Goal: Navigation & Orientation: Find specific page/section

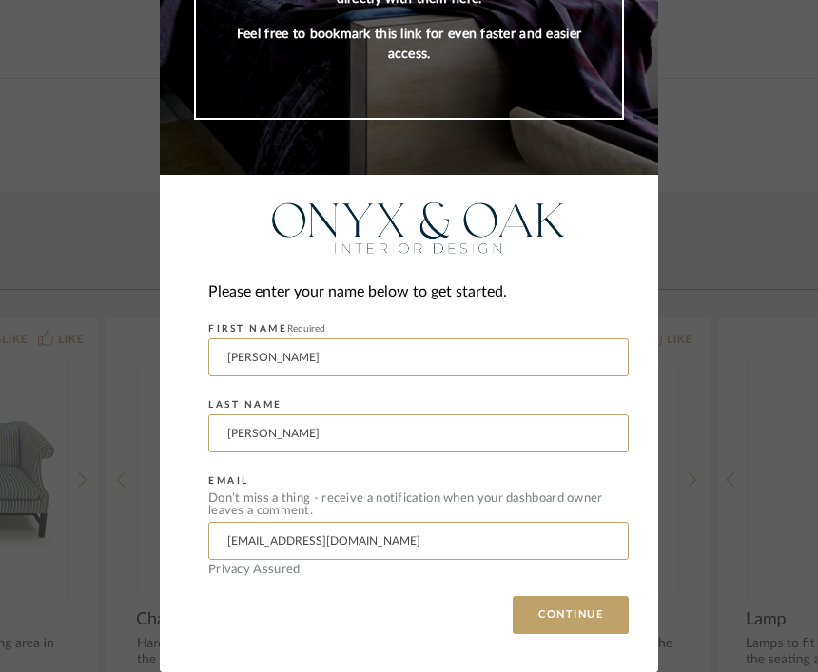
scroll to position [241, 0]
click at [597, 615] on button "CONTINUE" at bounding box center [571, 615] width 116 height 38
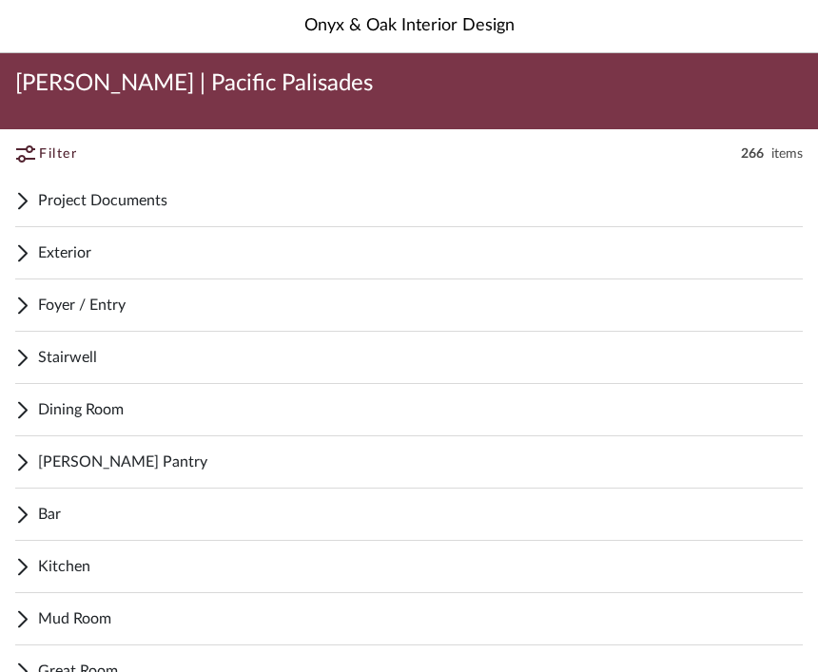
click at [131, 304] on span "Foyer / Entry" at bounding box center [420, 305] width 765 height 23
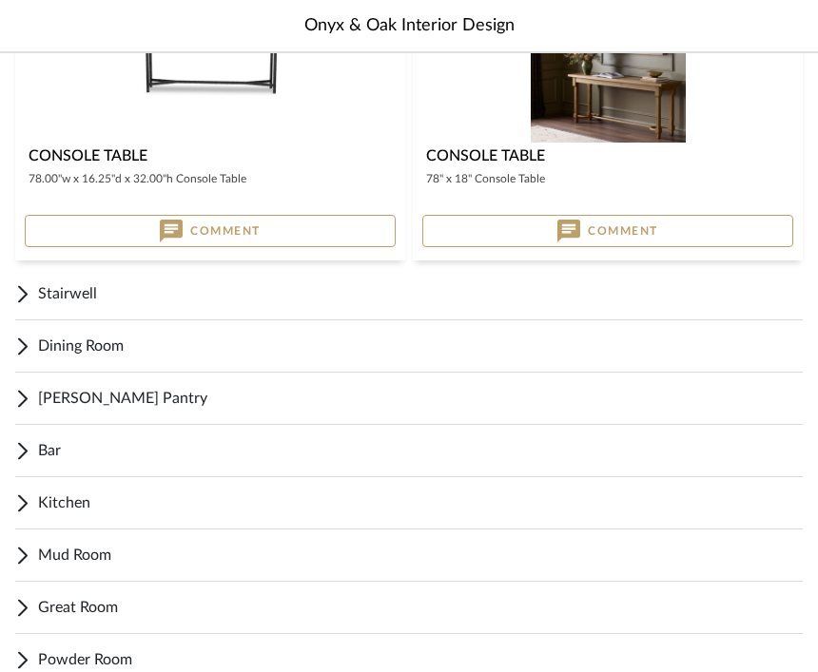
scroll to position [1977, 0]
click at [133, 402] on span "[PERSON_NAME] Pantry" at bounding box center [420, 398] width 765 height 23
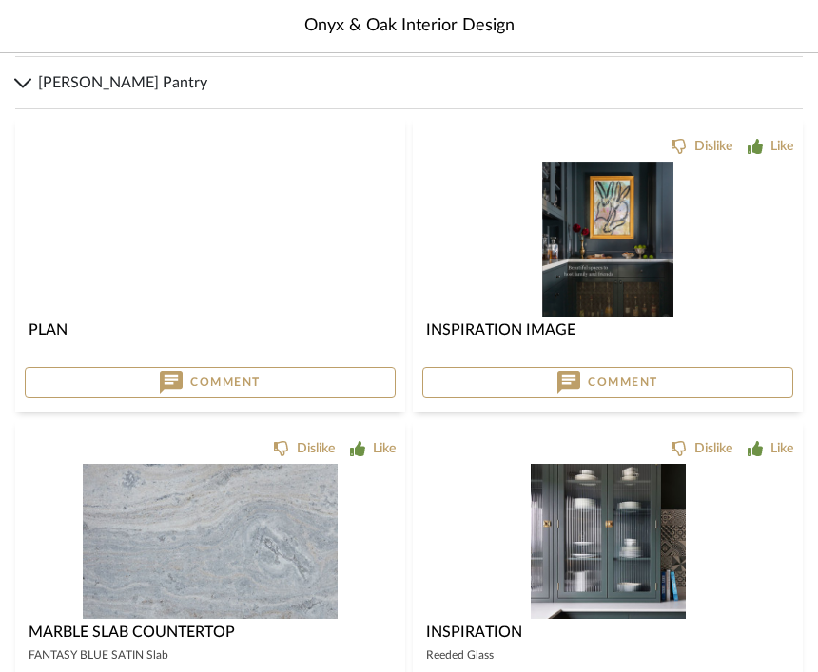
scroll to position [2306, 0]
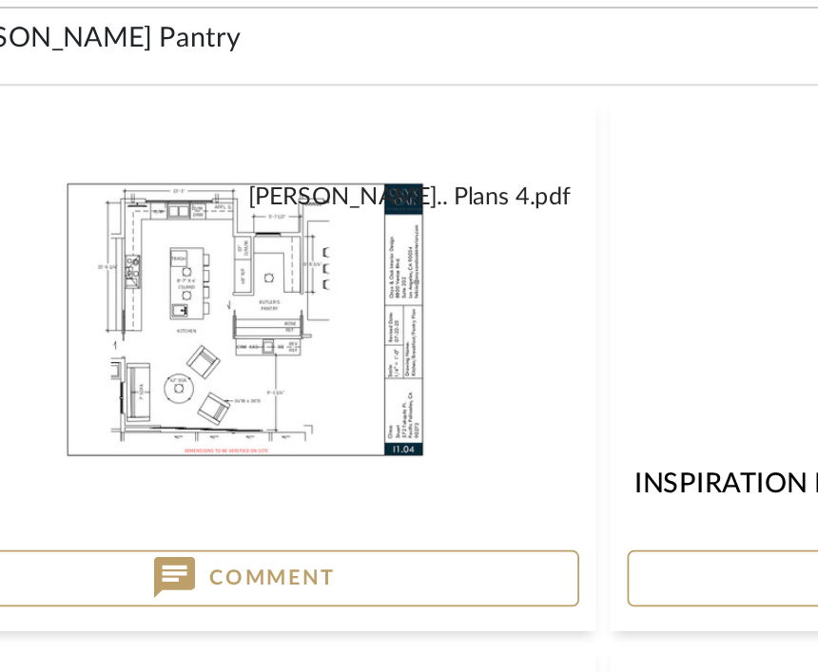
click at [167, 200] on img "0" at bounding box center [209, 225] width 201 height 155
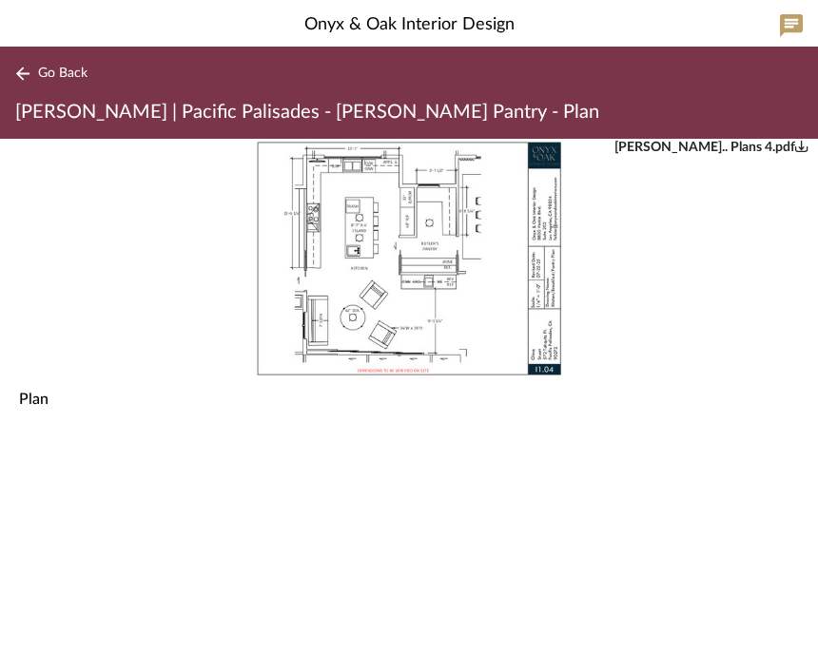
click at [20, 83] on button "Go Back" at bounding box center [54, 75] width 79 height 24
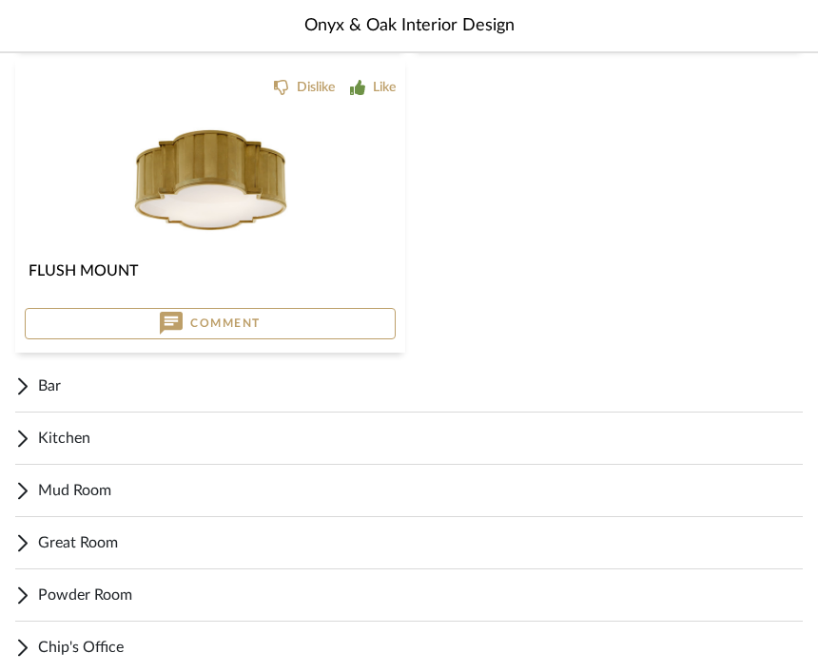
scroll to position [2980, 0]
click at [79, 446] on span "Kitchen" at bounding box center [420, 437] width 765 height 23
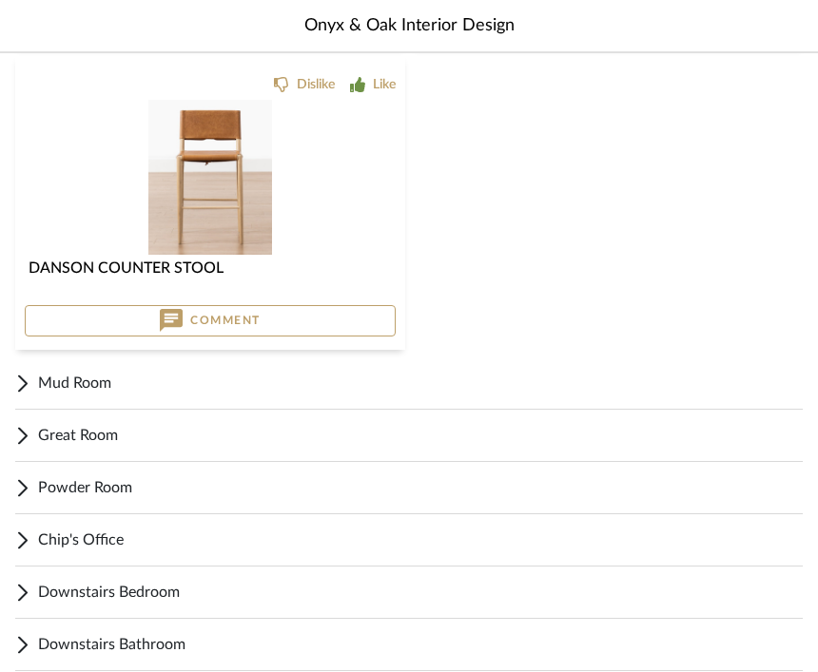
scroll to position [6649, 0]
click at [606, 484] on span "Powder Room" at bounding box center [420, 487] width 765 height 23
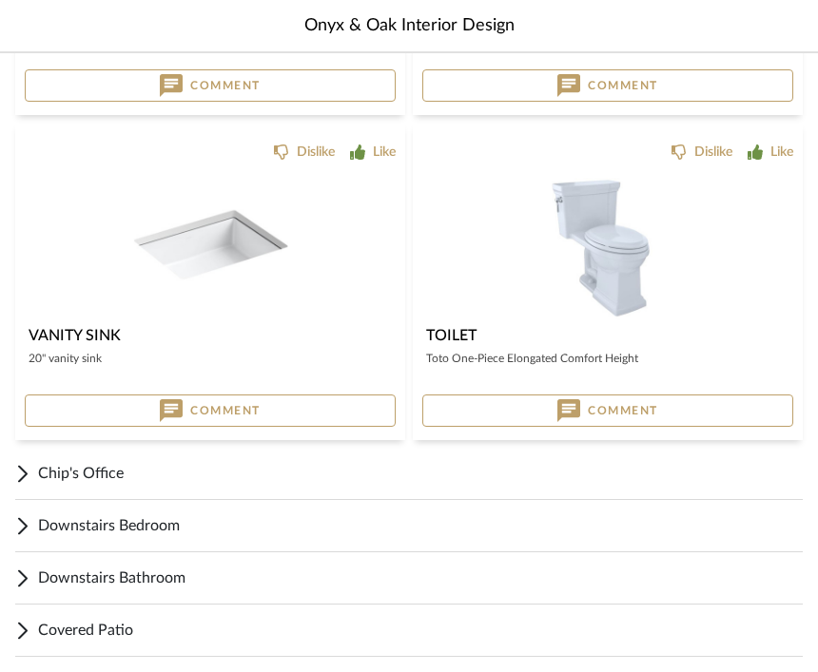
scroll to position [8060, 0]
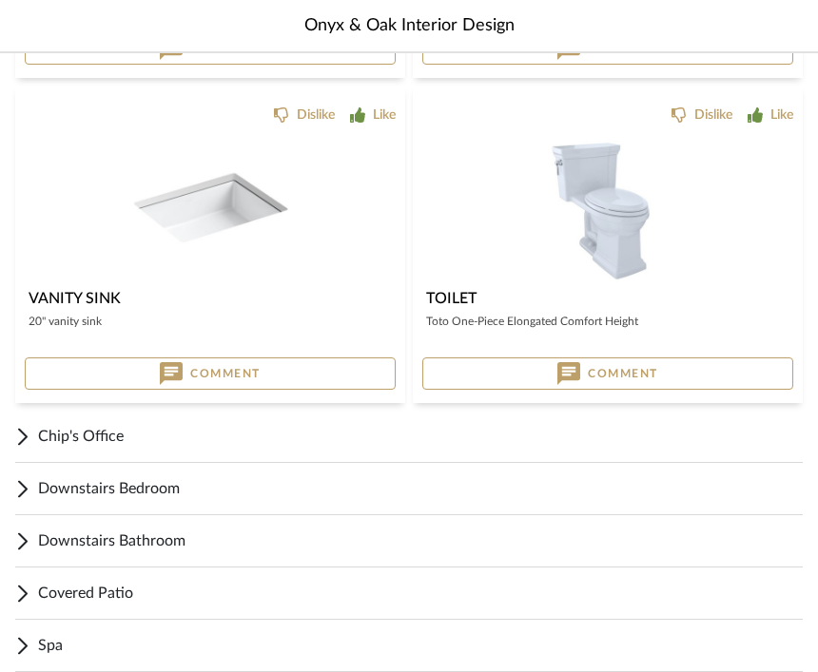
click at [121, 596] on span "Covered Patio" at bounding box center [420, 594] width 765 height 23
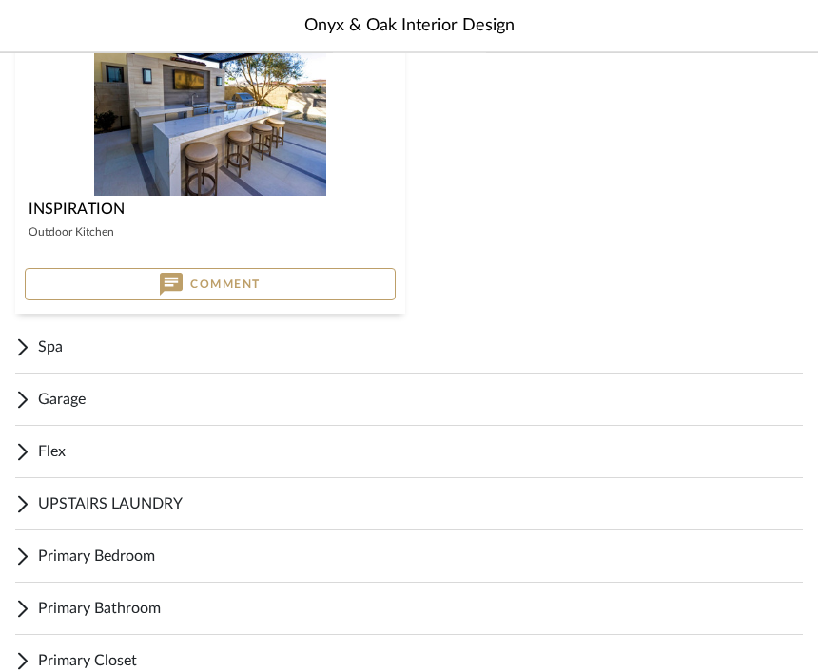
scroll to position [10562, 0]
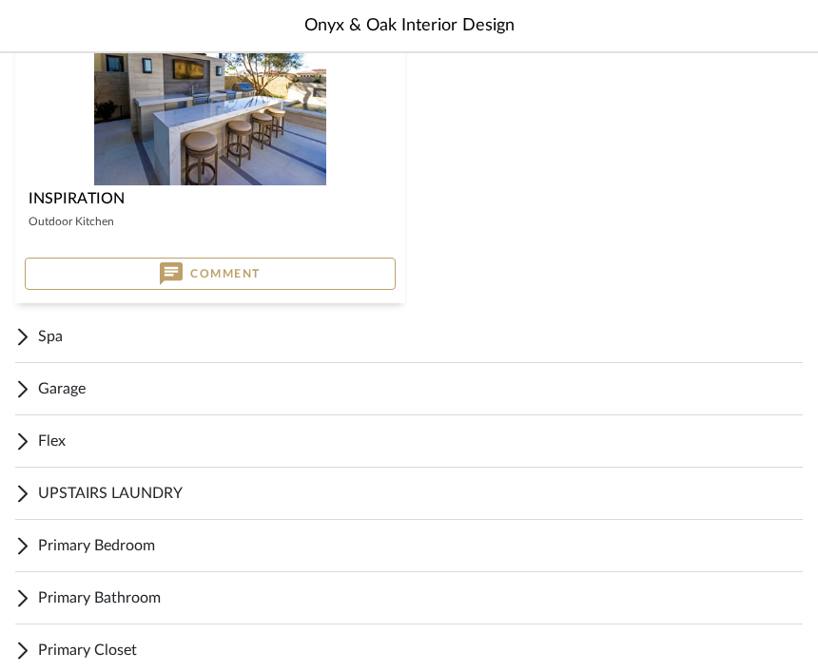
click at [114, 449] on span "Flex" at bounding box center [420, 442] width 765 height 23
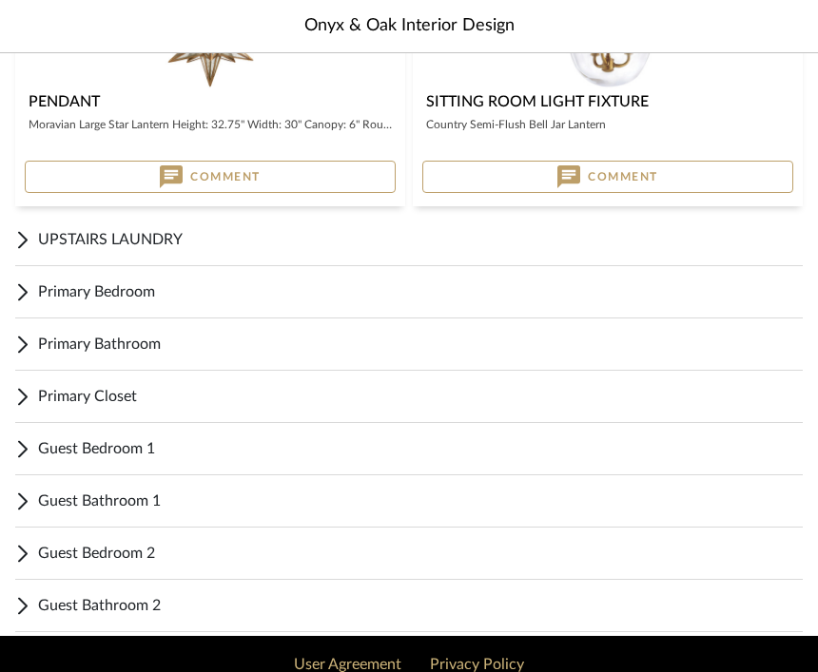
scroll to position [12456, 0]
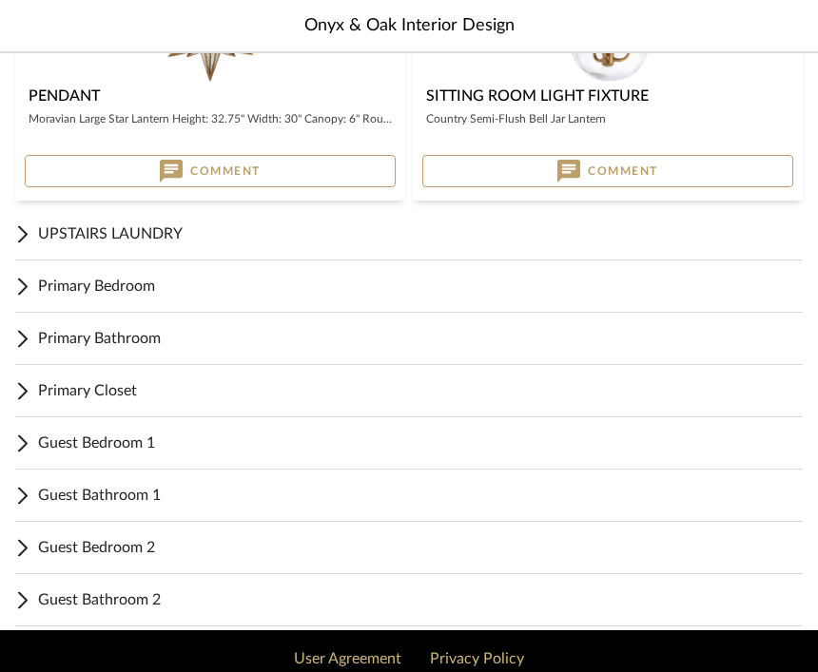
click at [111, 395] on span "Primary Closet" at bounding box center [420, 391] width 765 height 23
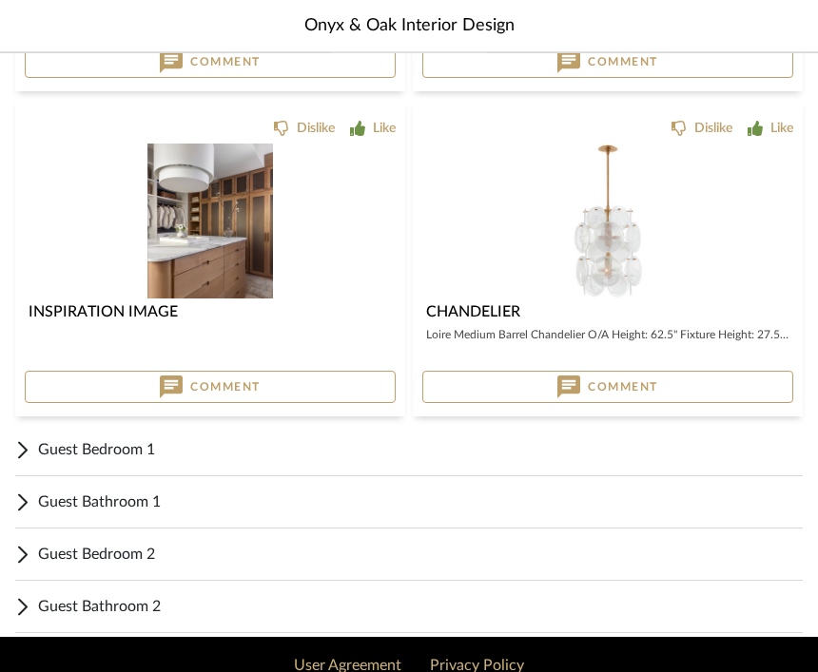
scroll to position [13085, 0]
click at [690, 447] on span "Guest Bedroom 1" at bounding box center [420, 449] width 765 height 23
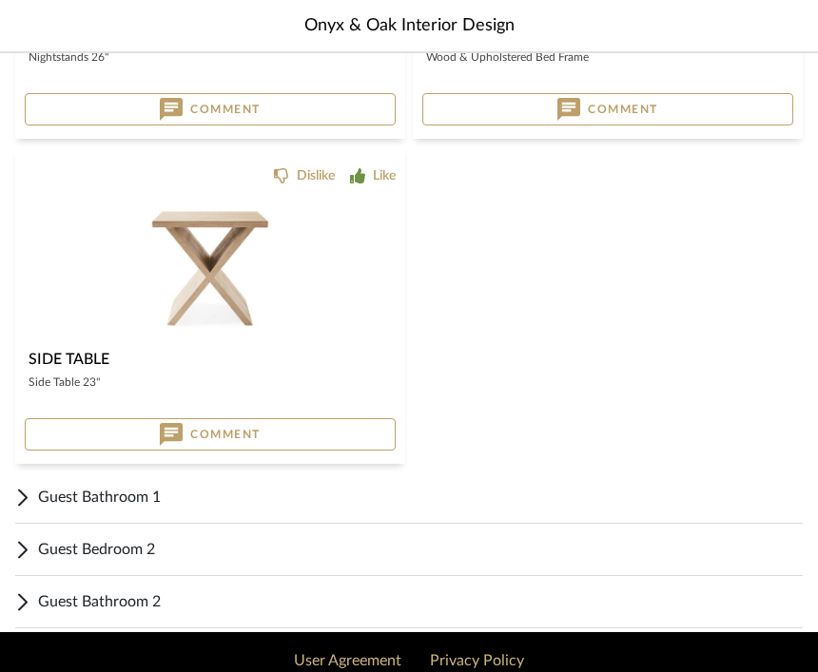
scroll to position [14376, 0]
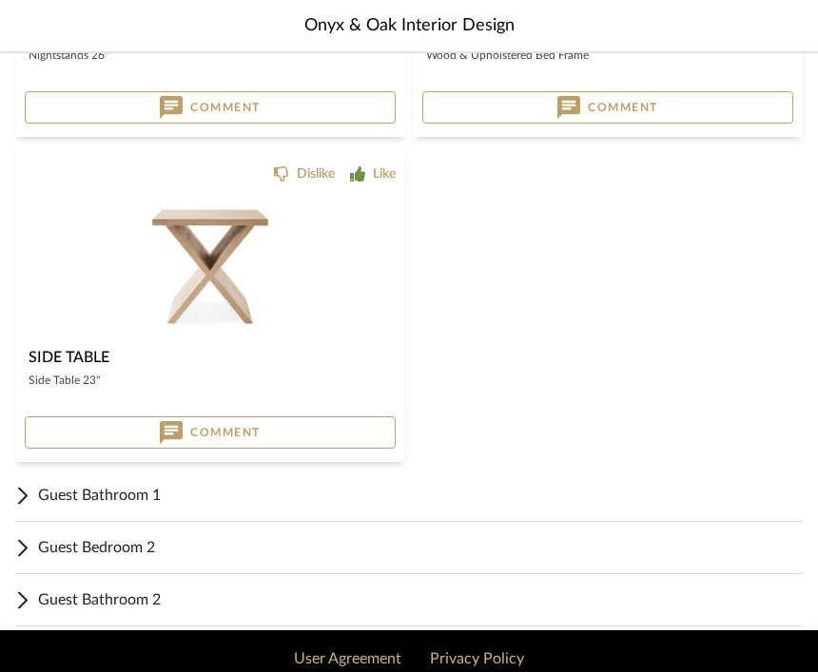
click at [704, 505] on span "Guest Bathroom 1" at bounding box center [420, 496] width 765 height 23
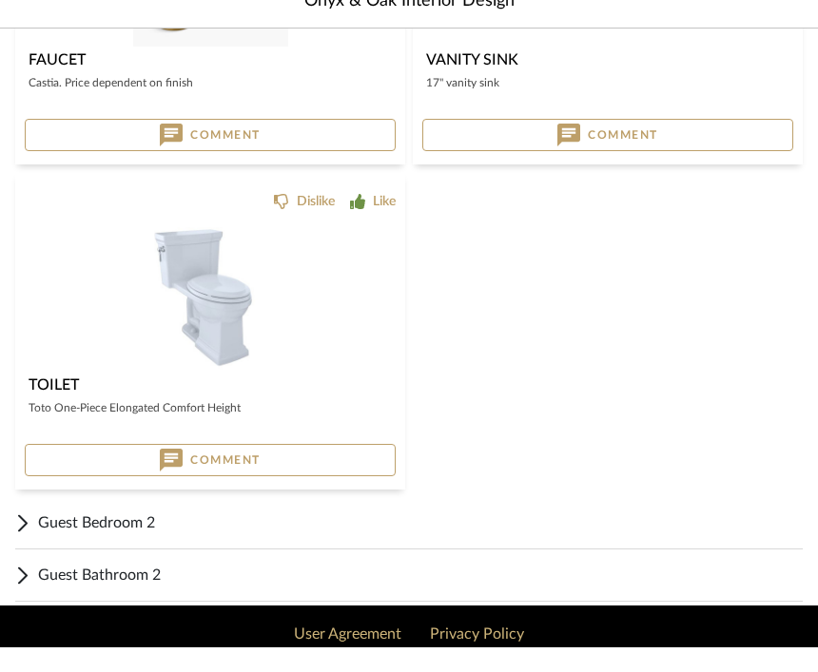
scroll to position [16313, 0]
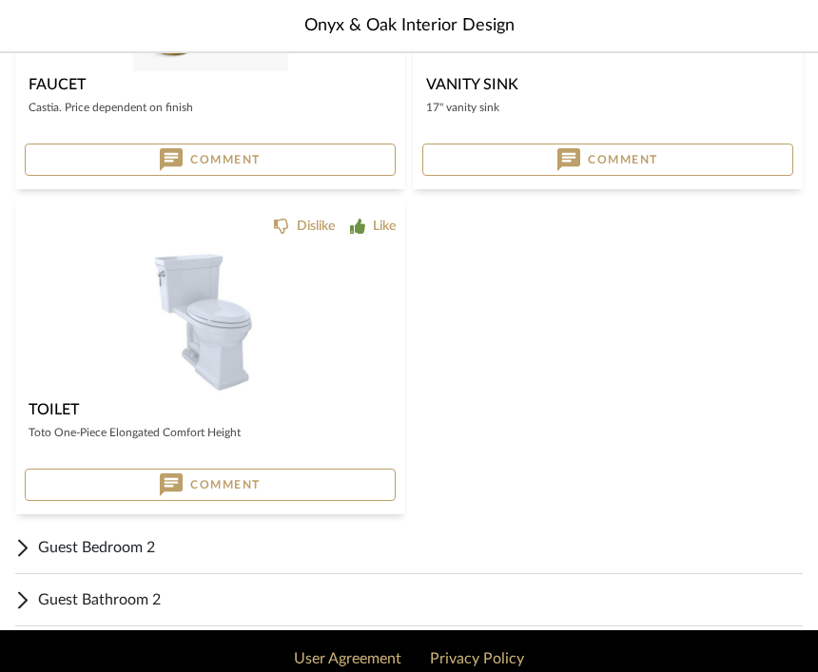
click at [690, 548] on span "Guest Bedroom 2" at bounding box center [420, 548] width 765 height 23
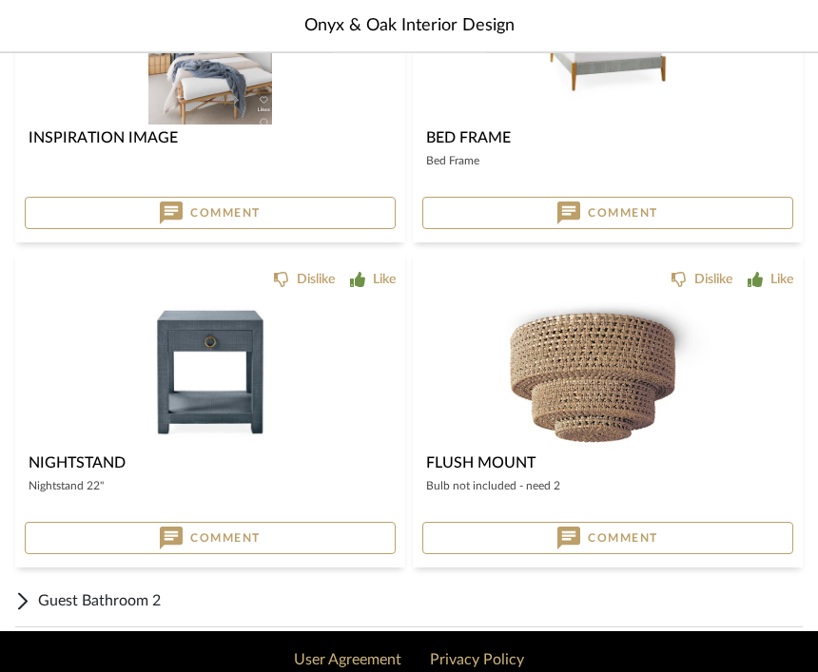
scroll to position [17273, 0]
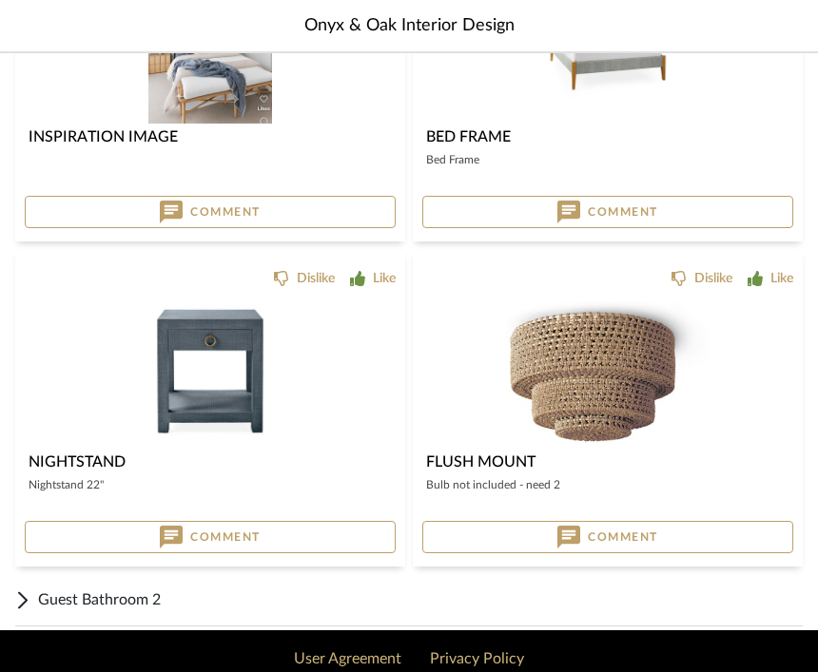
click at [678, 586] on div "Guest Bathroom 2" at bounding box center [408, 601] width 787 height 52
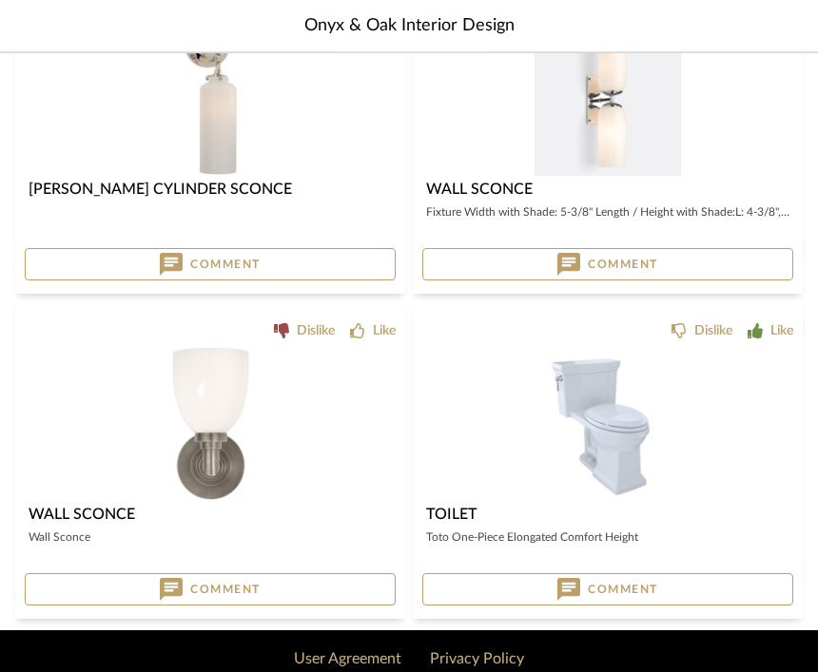
scroll to position [18907, 0]
